Goal: Task Accomplishment & Management: Use online tool/utility

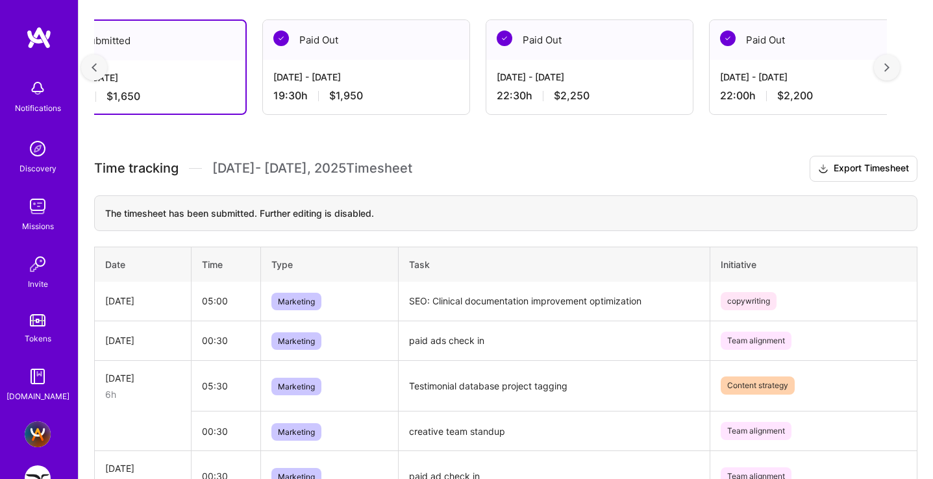
scroll to position [51, 0]
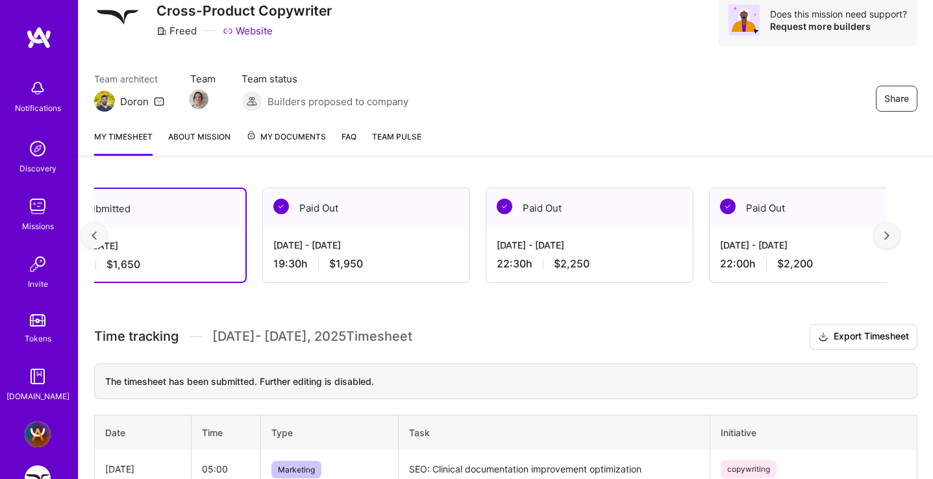
click at [127, 244] on div "[DATE] - [DATE]" at bounding box center [143, 246] width 184 height 14
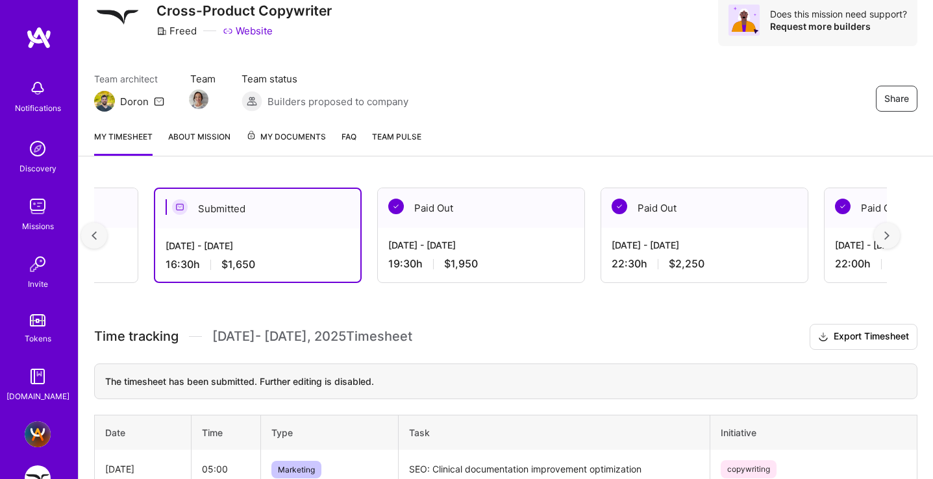
scroll to position [0, 35]
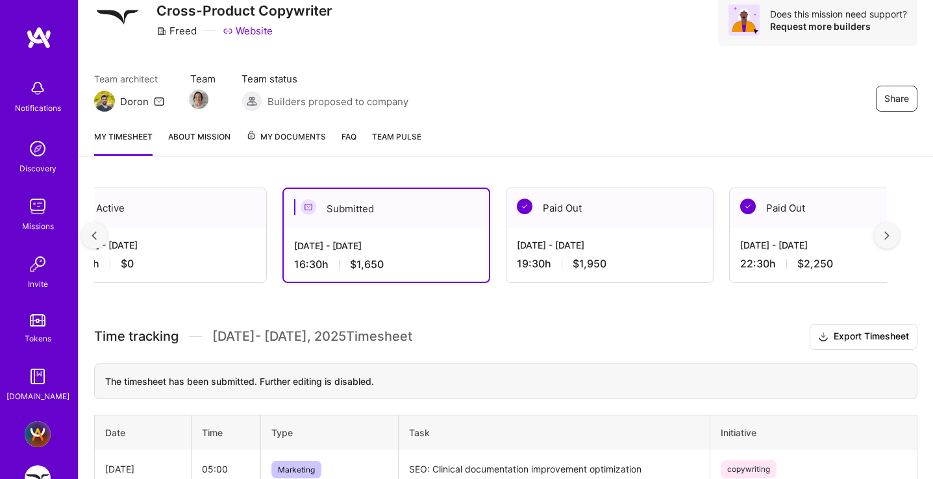
click at [137, 241] on div "[DATE] - [DATE]" at bounding box center [163, 245] width 186 height 14
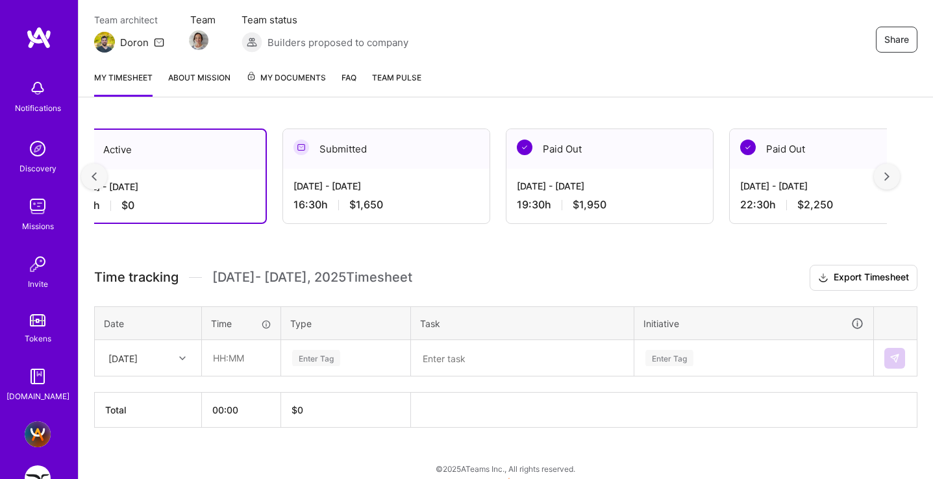
scroll to position [122, 0]
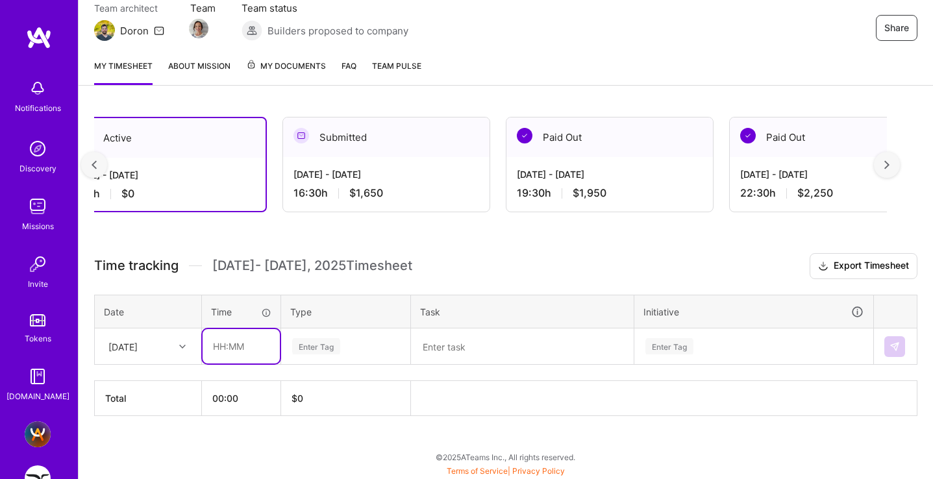
click at [237, 342] on input "text" at bounding box center [240, 346] width 77 height 34
type input "05:00"
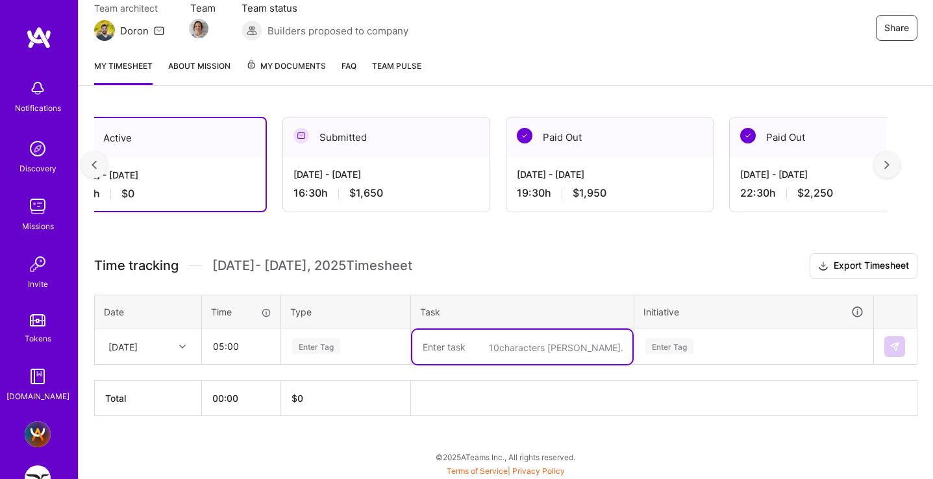
click at [426, 341] on textarea at bounding box center [522, 347] width 220 height 34
type textarea "M"
paste textarea "SEO Optimization: Clinical Notes Software LP"
type textarea "SEO Optimization: Clinical Notes Software LP"
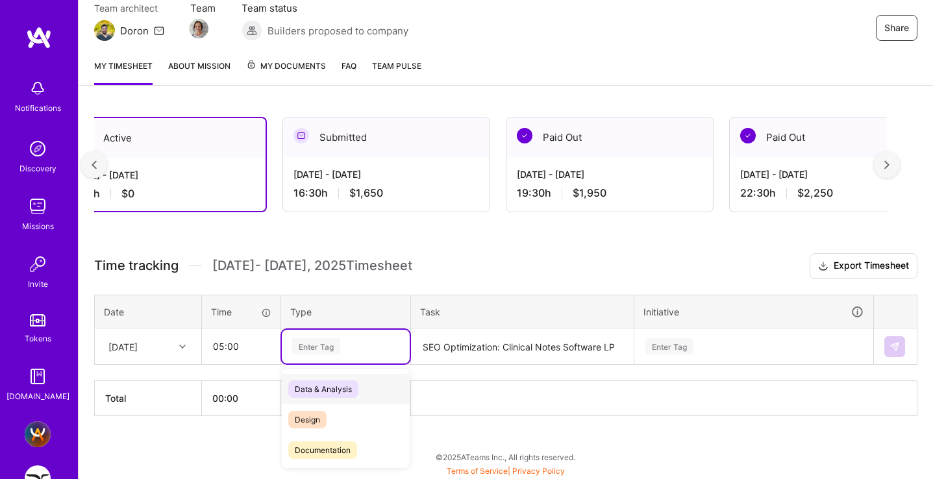
click at [324, 341] on div "Enter Tag" at bounding box center [316, 346] width 48 height 20
type input "mark"
click at [312, 391] on span "Marketing" at bounding box center [313, 389] width 50 height 18
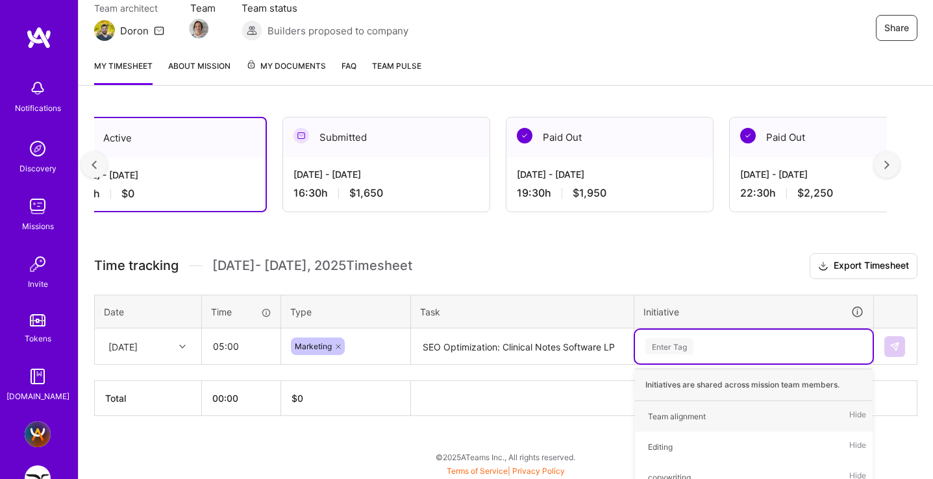
scroll to position [257, 0]
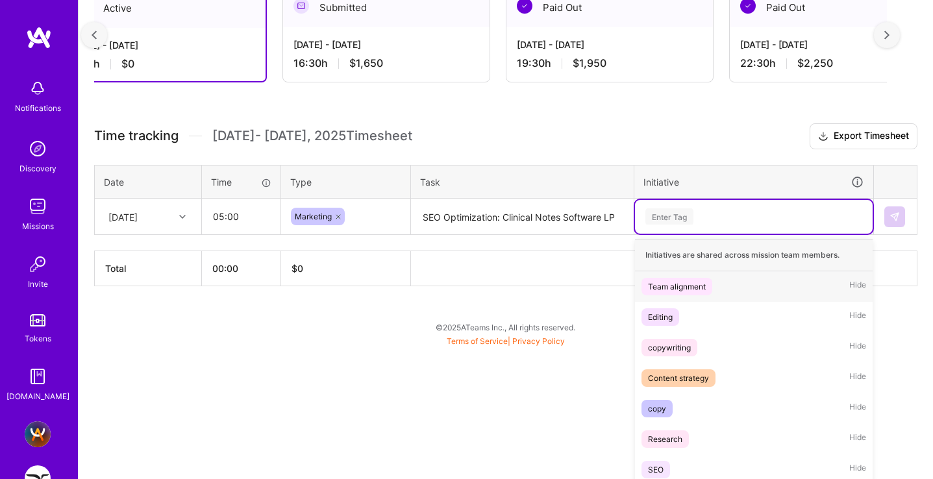
click at [674, 234] on div "option Team alignment focused, 1 of 7. 7 results available. Use Up and Down to …" at bounding box center [754, 217] width 238 height 34
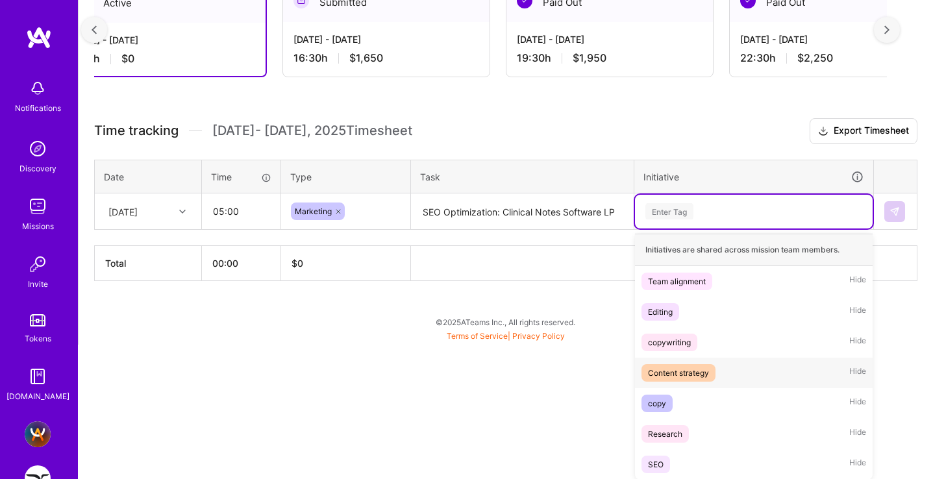
click at [681, 373] on div "Content strategy" at bounding box center [678, 373] width 61 height 14
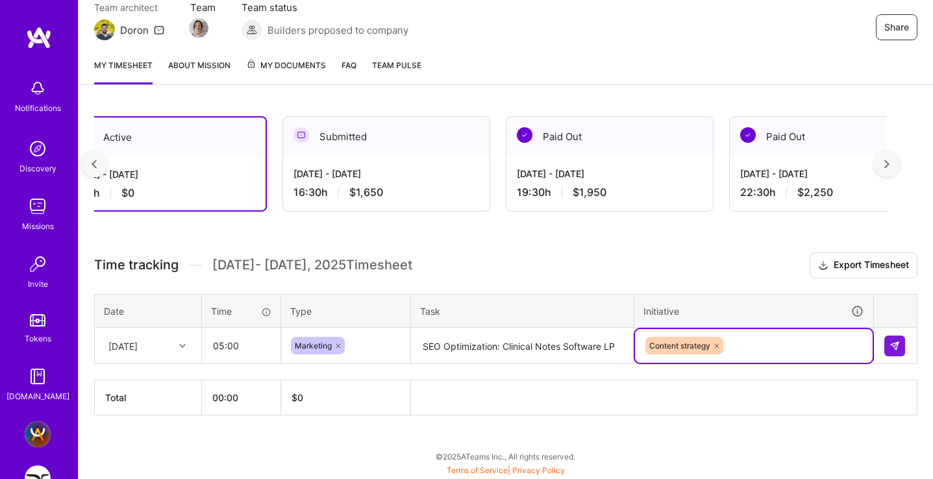
scroll to position [122, 0]
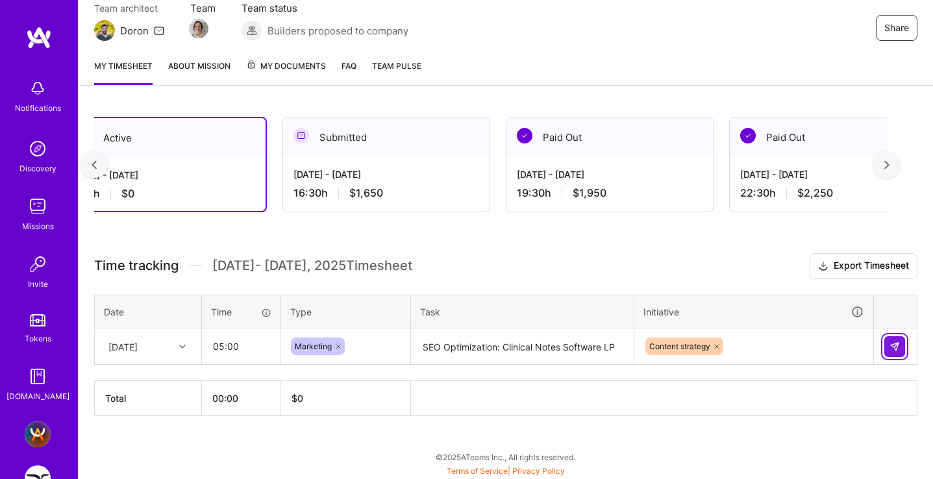
click at [891, 342] on img at bounding box center [894, 346] width 10 height 10
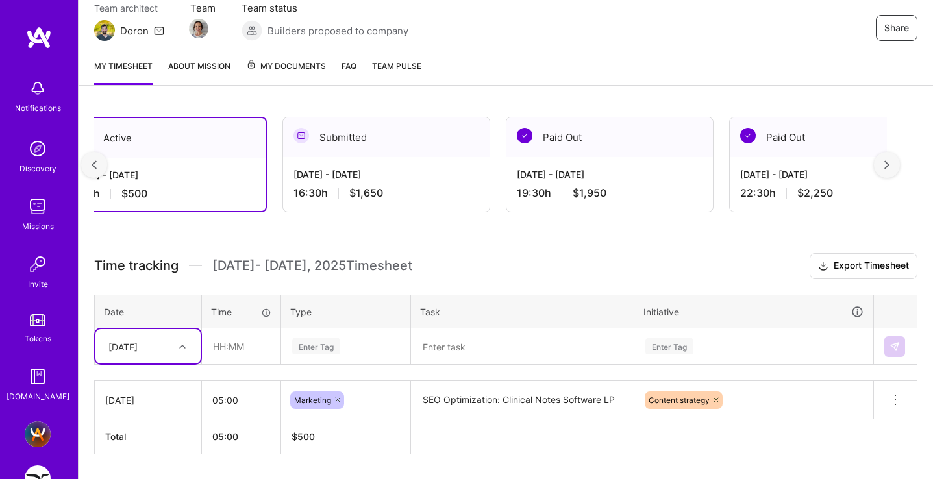
scroll to position [132, 0]
